Goal: Navigation & Orientation: Find specific page/section

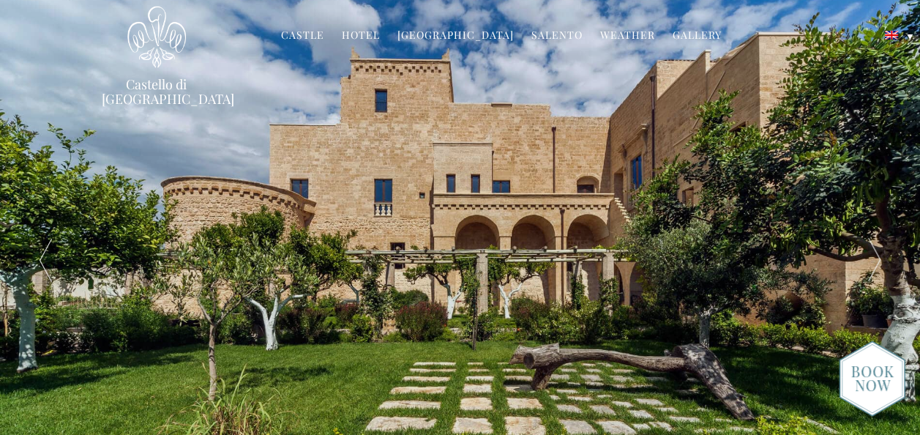
click at [369, 32] on link "Hotel" at bounding box center [361, 36] width 38 height 17
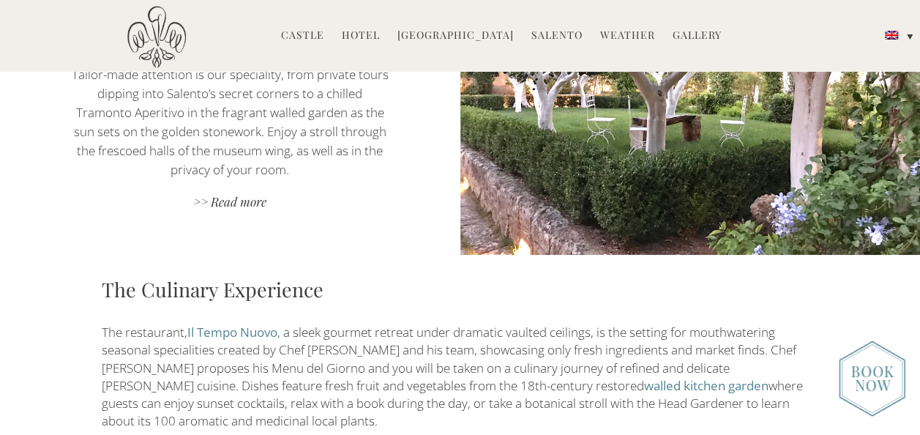
scroll to position [1390, 0]
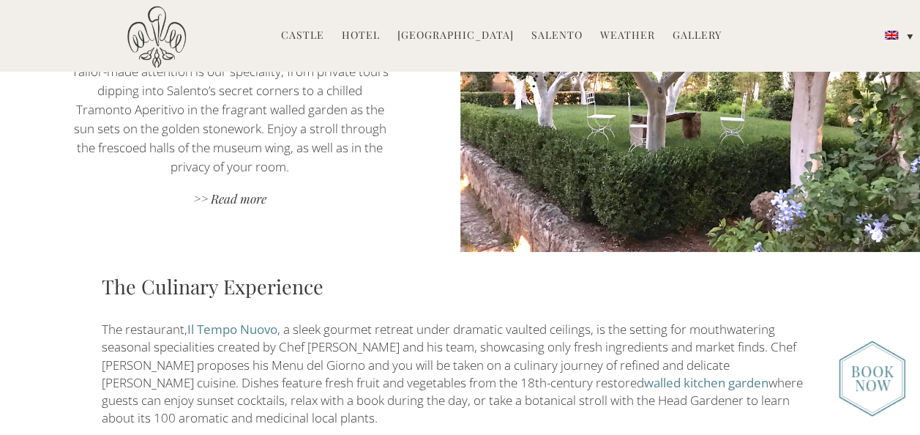
click at [251, 321] on link "Il Tempo Nuovo" at bounding box center [232, 329] width 90 height 17
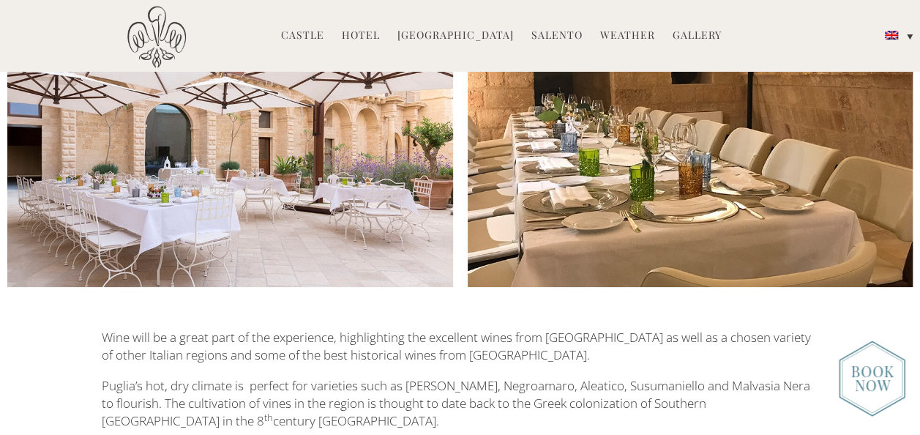
scroll to position [1464, 0]
